Goal: Task Accomplishment & Management: Use online tool/utility

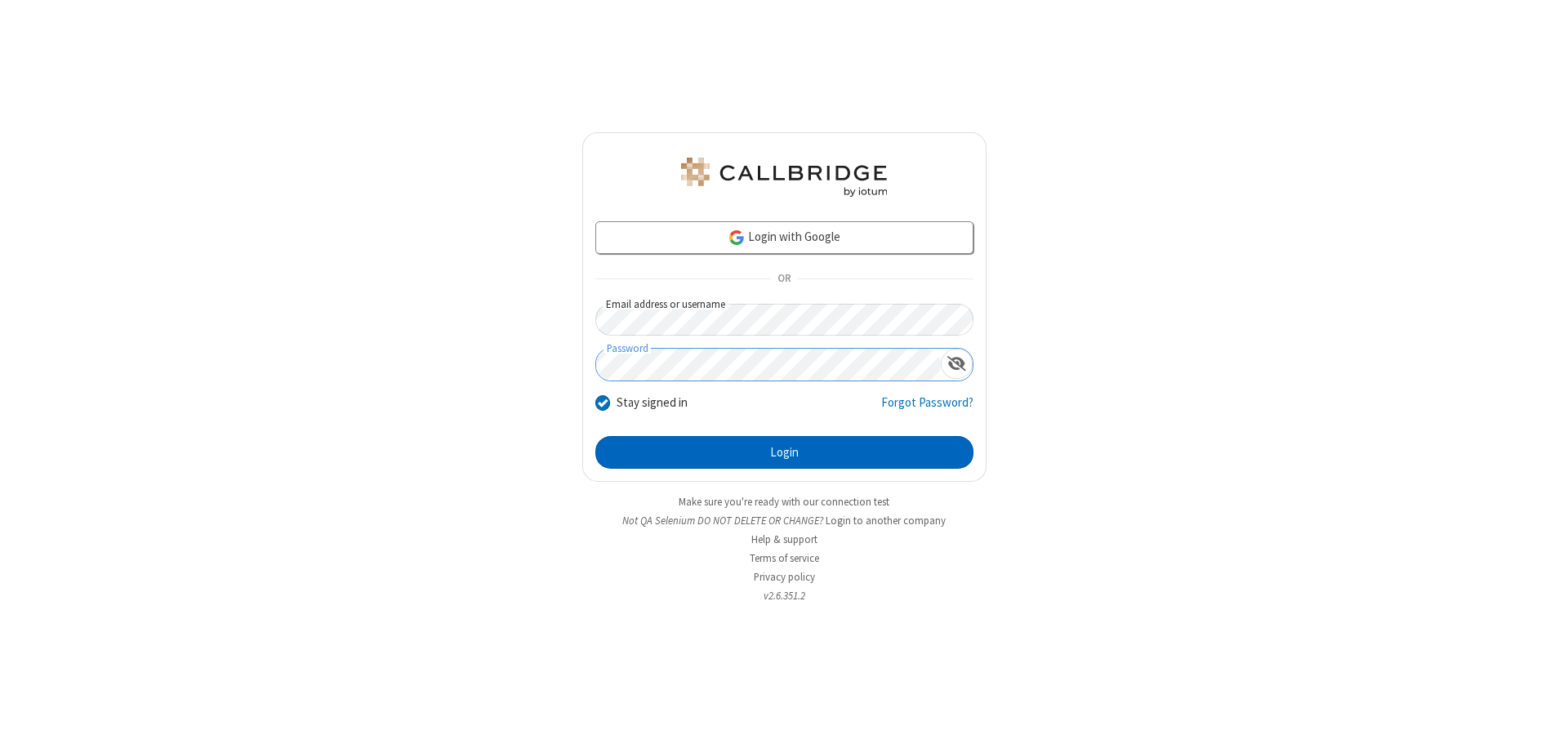
click at [784, 453] on button "Login" at bounding box center [784, 452] width 378 height 33
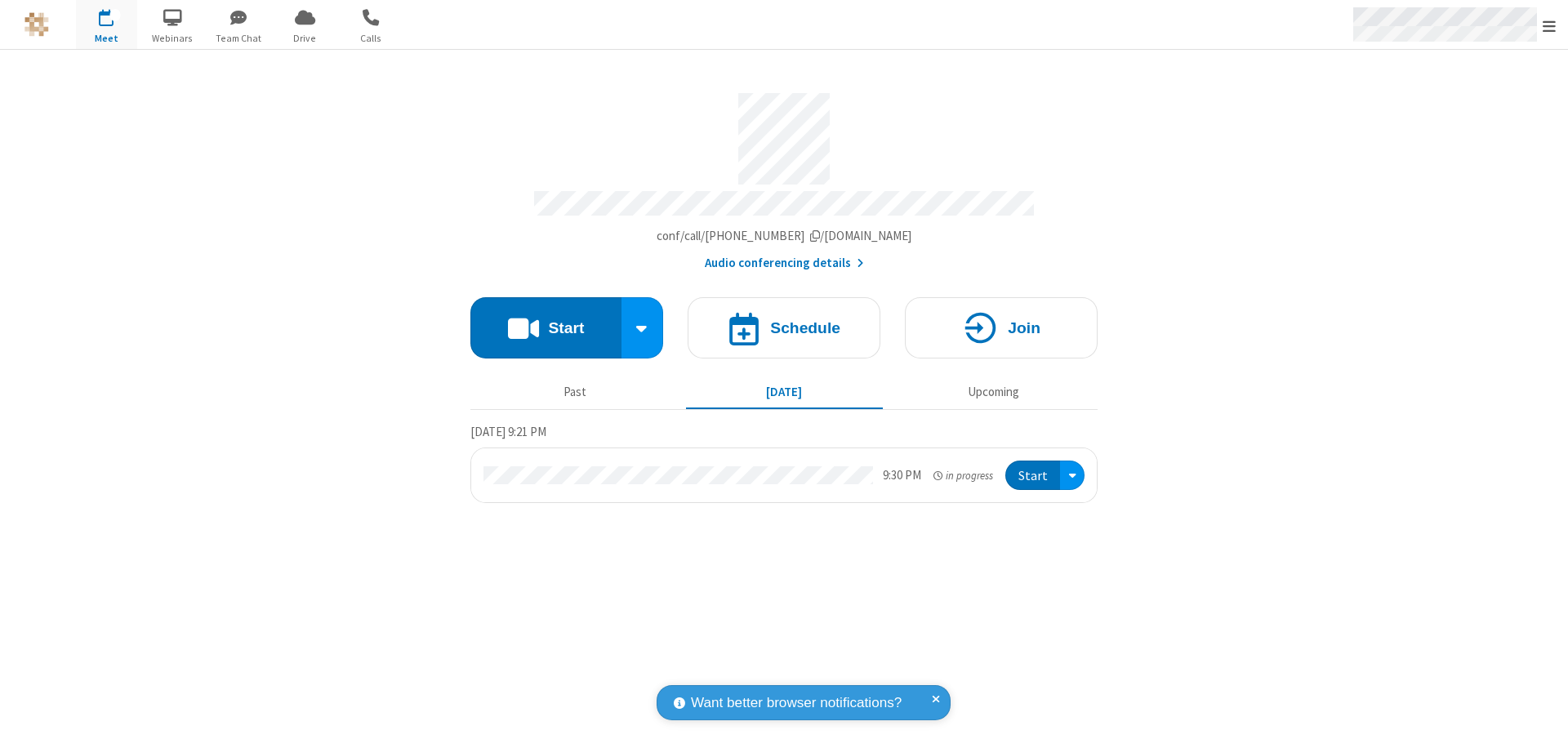
click at [1549, 26] on span "Open menu" at bounding box center [1549, 26] width 13 height 16
click at [304, 37] on span "Drive" at bounding box center [304, 38] width 61 height 15
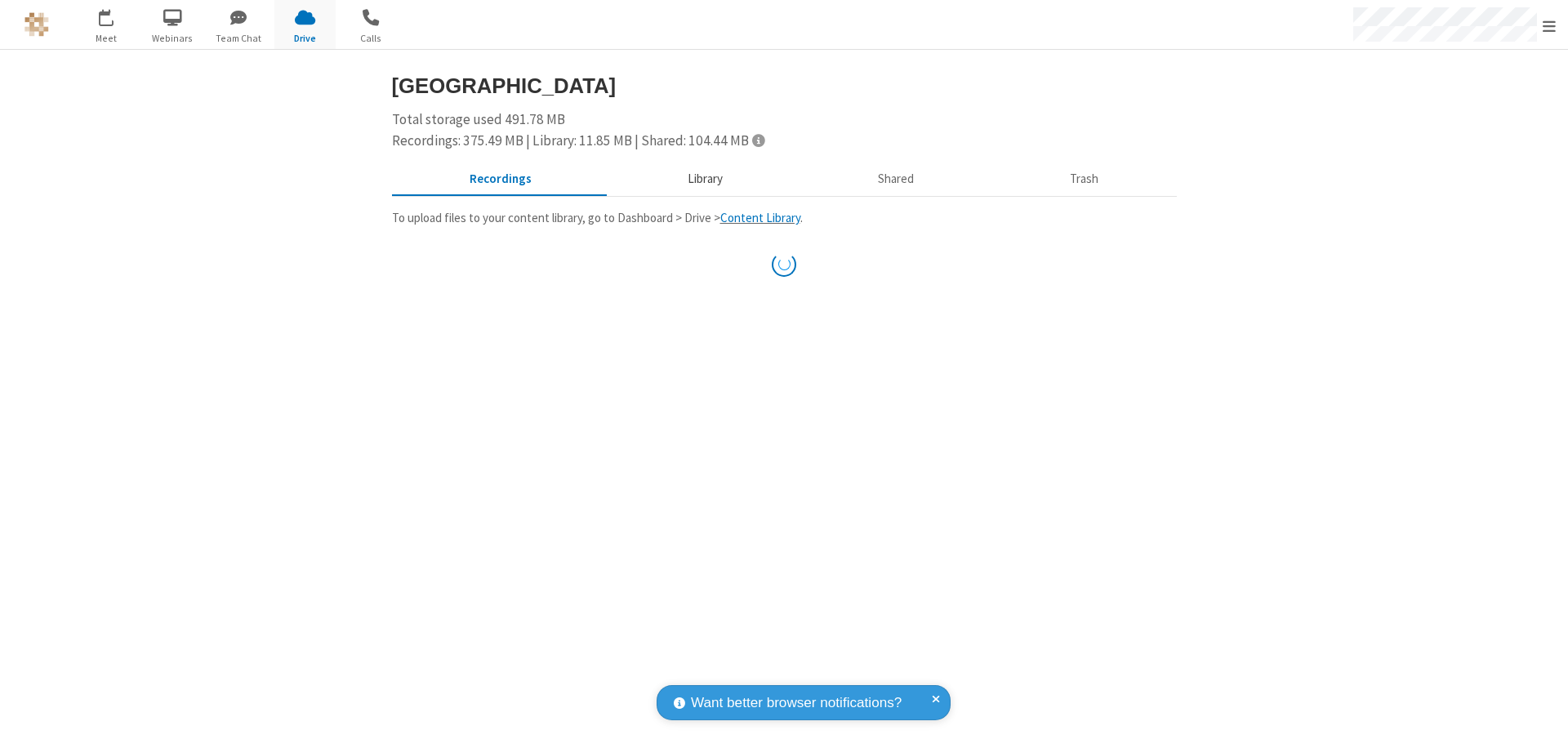
click at [697, 179] on button "Library" at bounding box center [705, 179] width 191 height 31
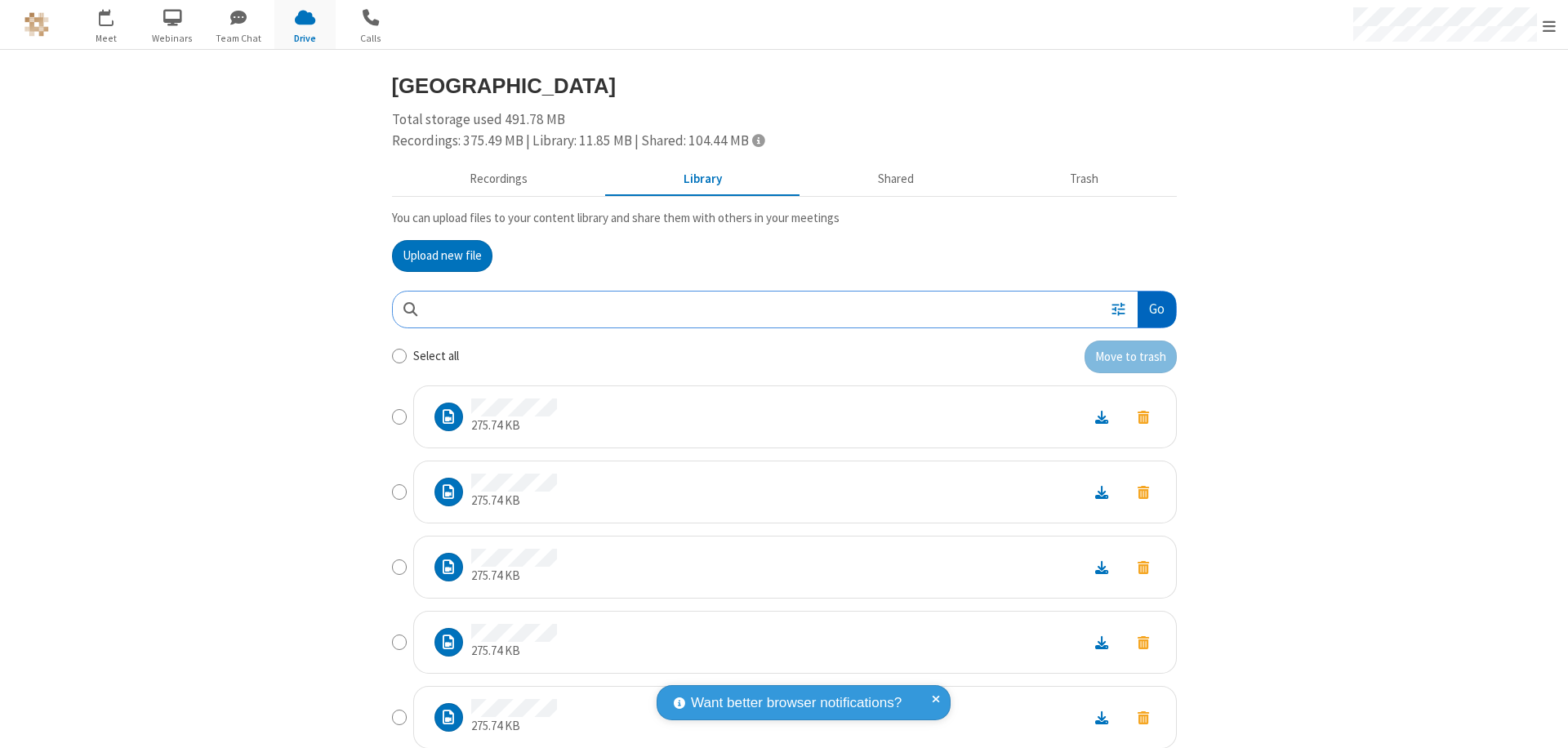
click at [1150, 309] on button "Go" at bounding box center [1156, 310] width 37 height 37
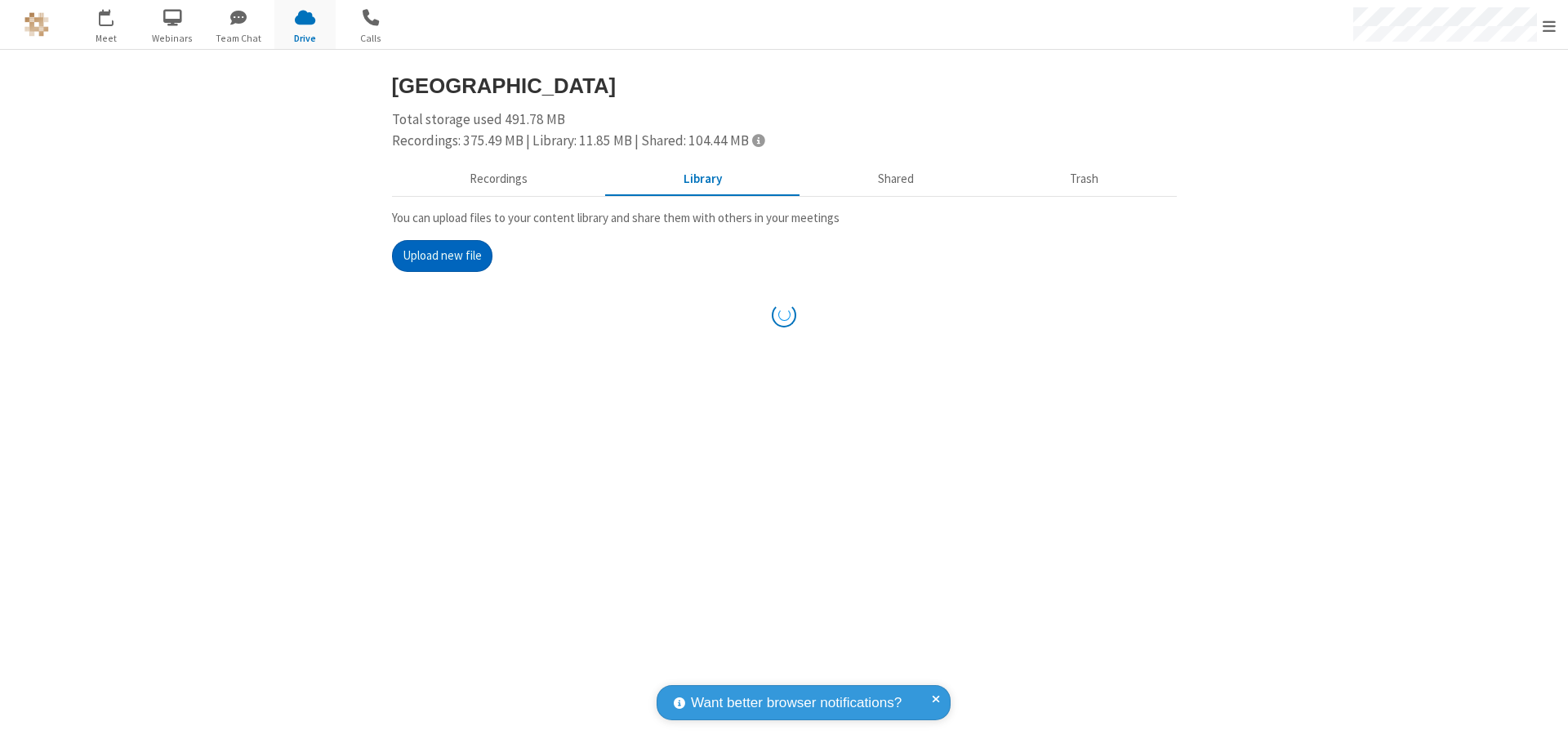
click at [435, 256] on button "Upload new file" at bounding box center [442, 256] width 101 height 33
